Goal: Transaction & Acquisition: Purchase product/service

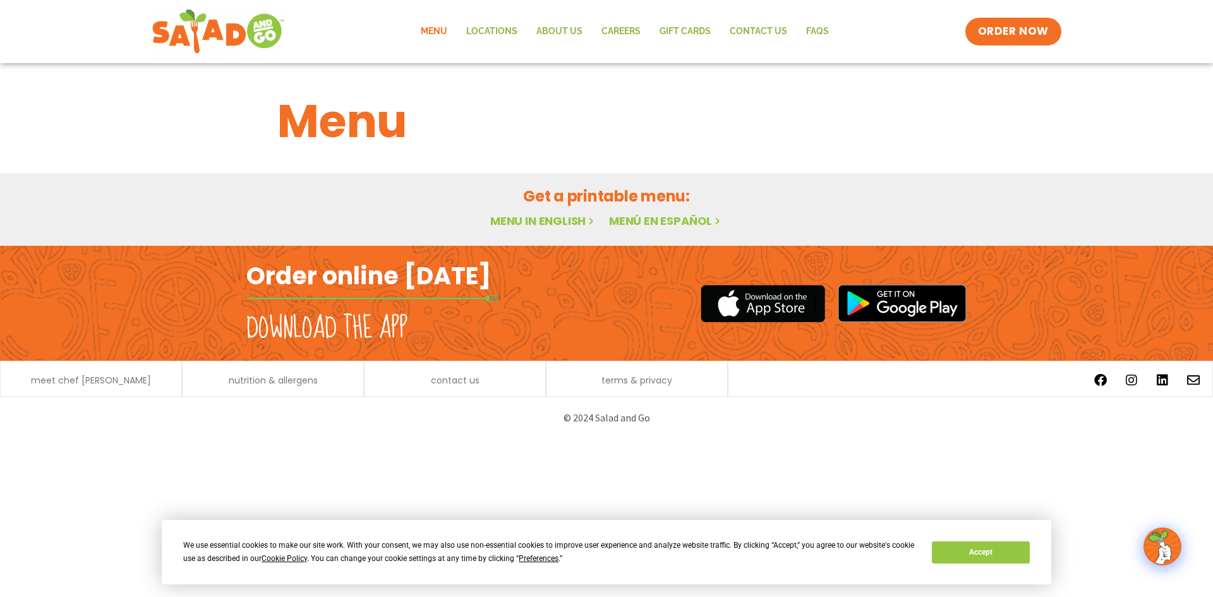
click at [440, 27] on link "Menu" at bounding box center [433, 31] width 45 height 29
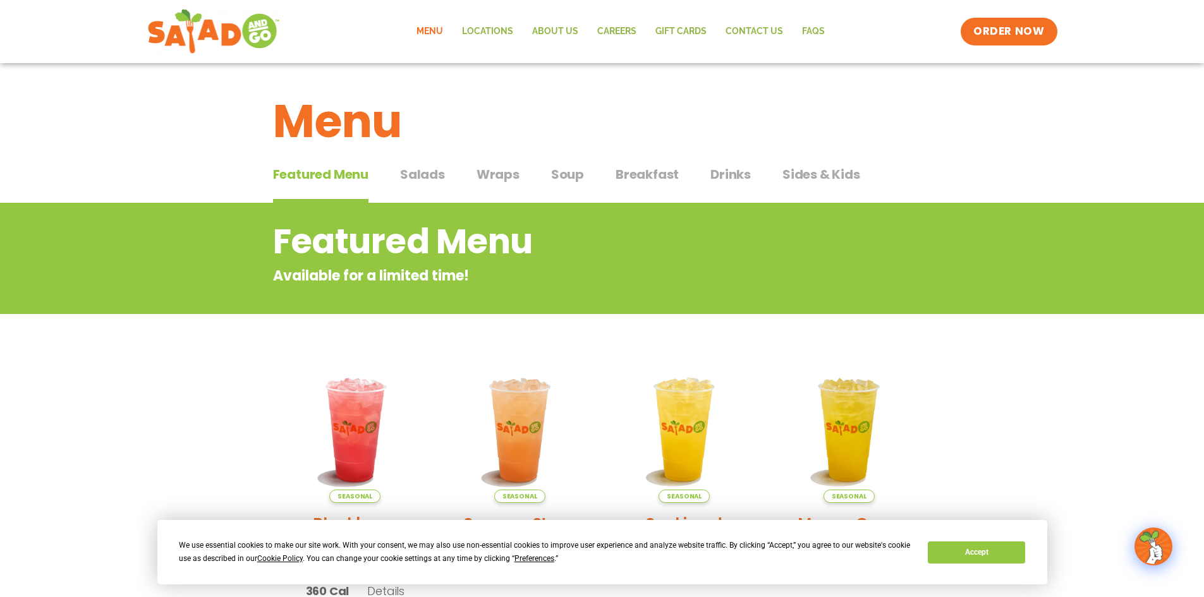
click at [430, 176] on span "Salads" at bounding box center [422, 174] width 45 height 19
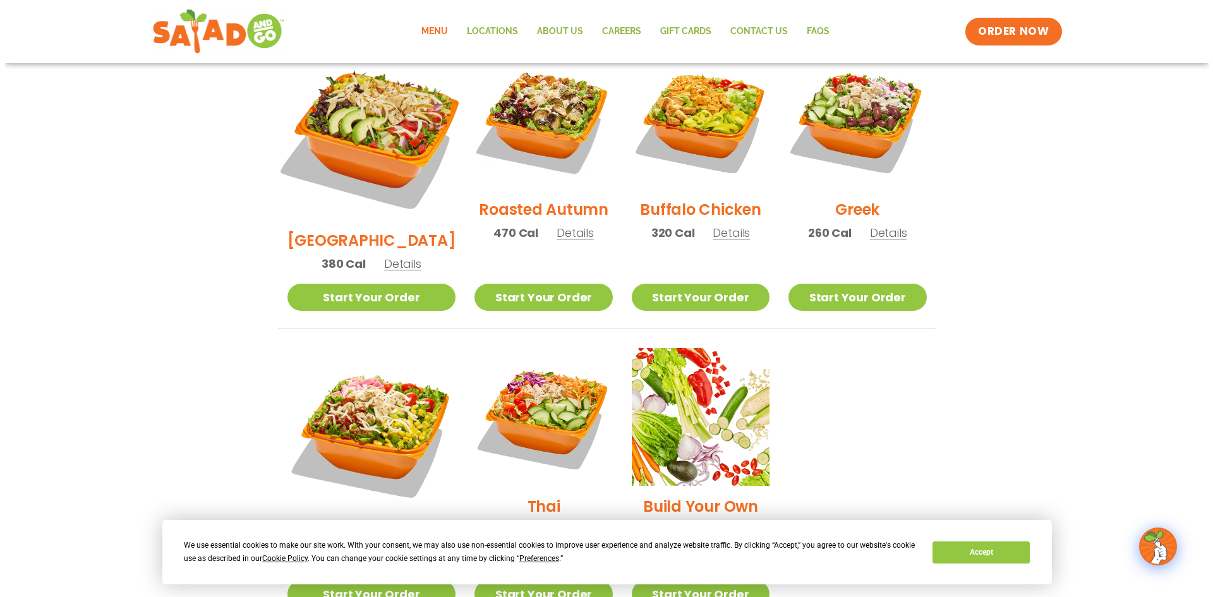
scroll to position [695, 0]
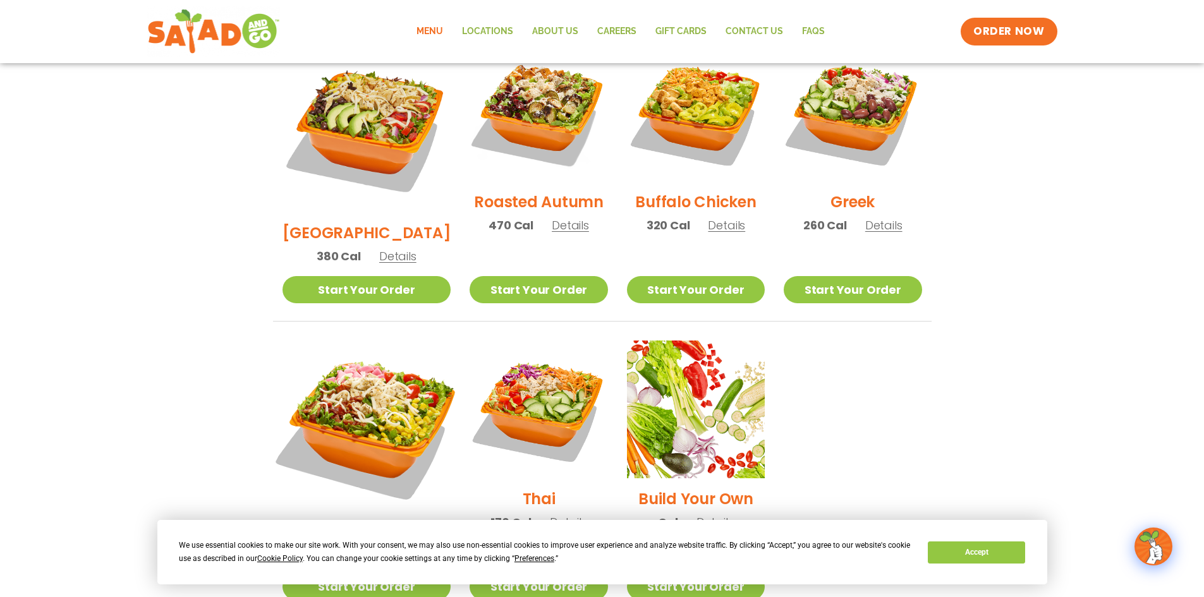
click at [371, 368] on img at bounding box center [366, 425] width 198 height 198
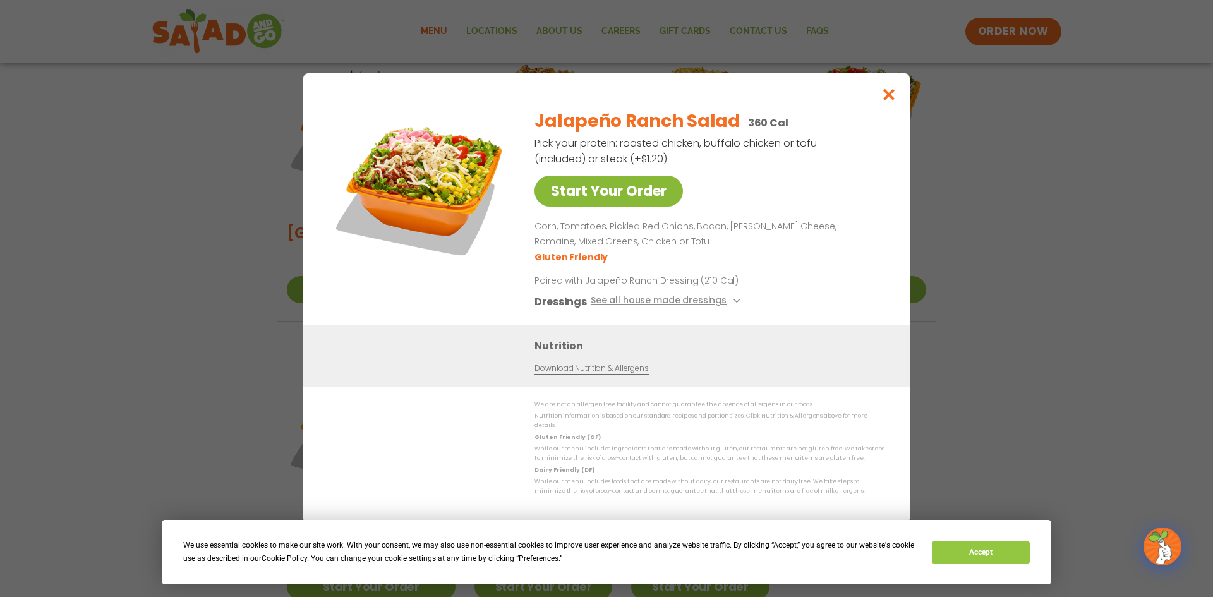
click at [638, 200] on link "Start Your Order" at bounding box center [609, 191] width 148 height 31
